Goal: Task Accomplishment & Management: Manage account settings

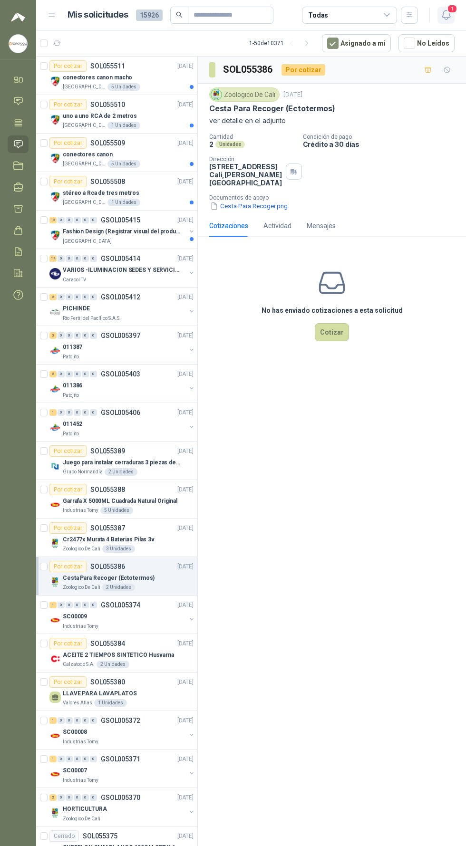
click at [444, 10] on icon "button" at bounding box center [445, 14] width 8 height 9
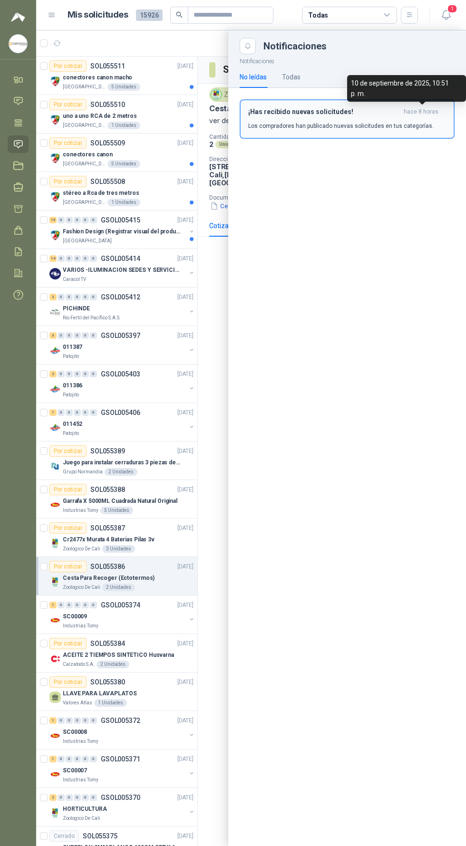
click at [408, 111] on span "hace 8 horas" at bounding box center [420, 112] width 35 height 8
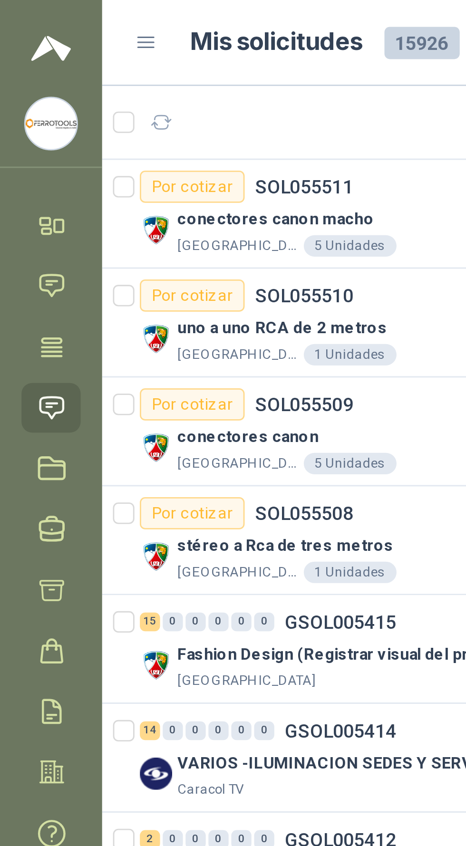
scroll to position [0, 0]
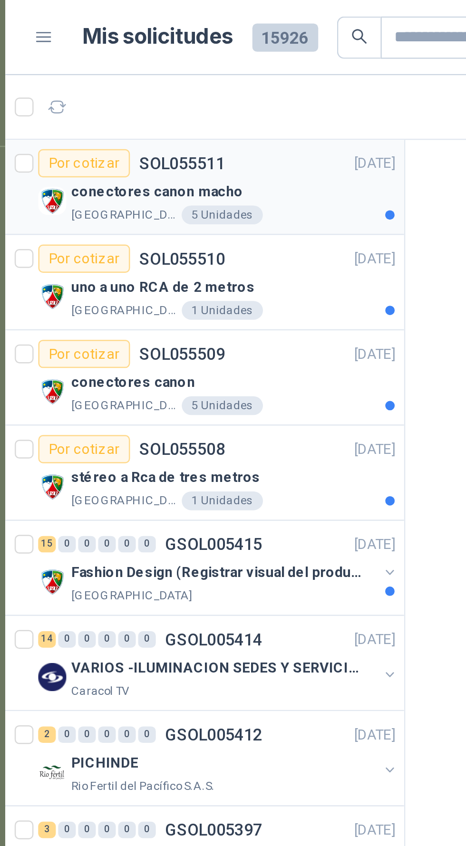
click at [159, 83] on div "[GEOGRAPHIC_DATA]" at bounding box center [128, 87] width 131 height 8
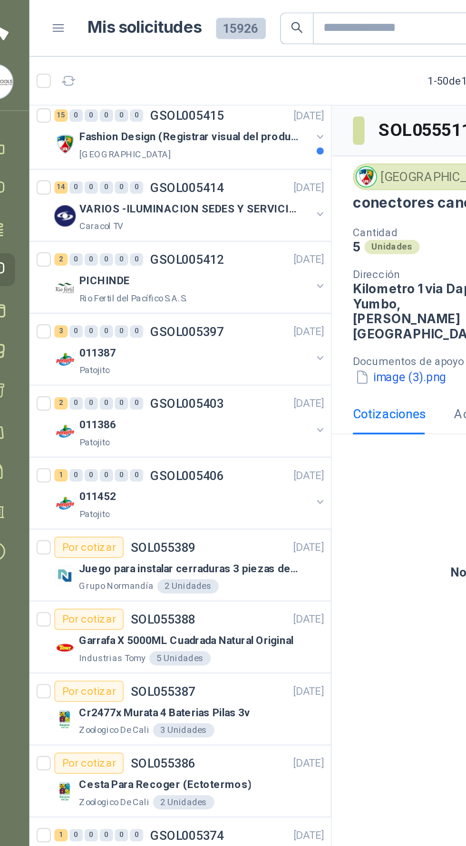
scroll to position [0, 0]
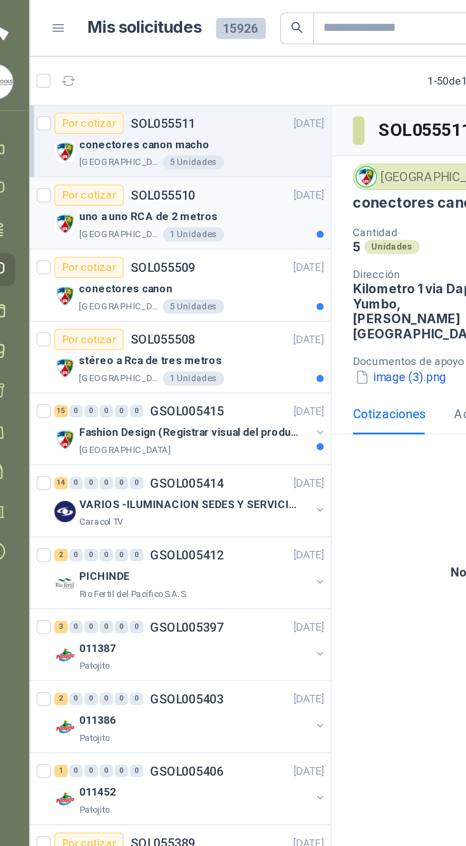
click at [162, 120] on div "uno a uno RCA de 2 metros" at bounding box center [128, 115] width 131 height 11
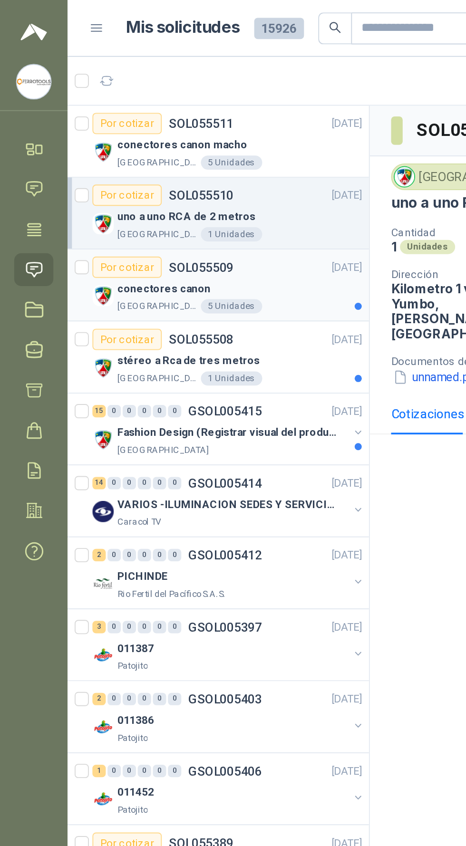
click at [160, 155] on div "conectores canon" at bounding box center [128, 154] width 131 height 11
